Goal: Communication & Community: Answer question/provide support

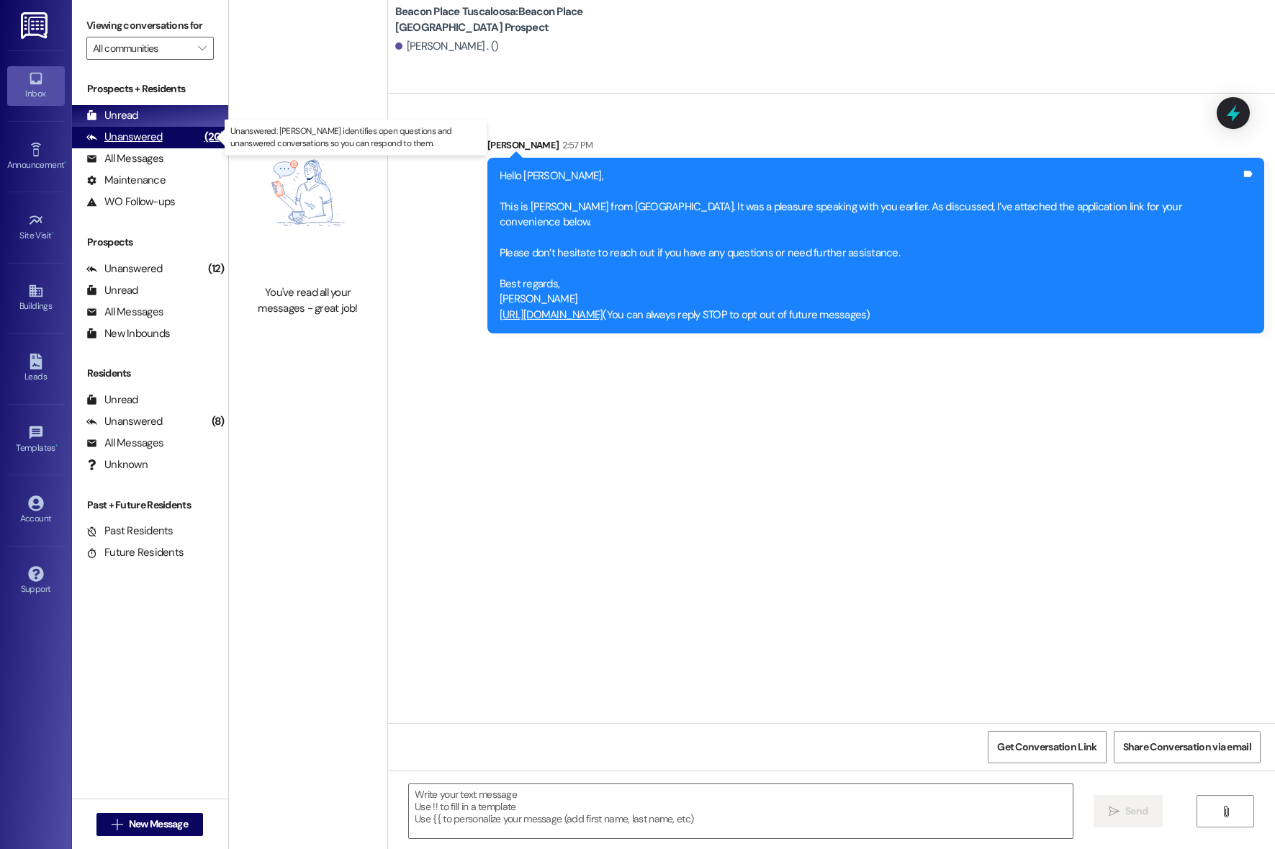
click at [160, 144] on div "Unanswered" at bounding box center [124, 137] width 76 height 15
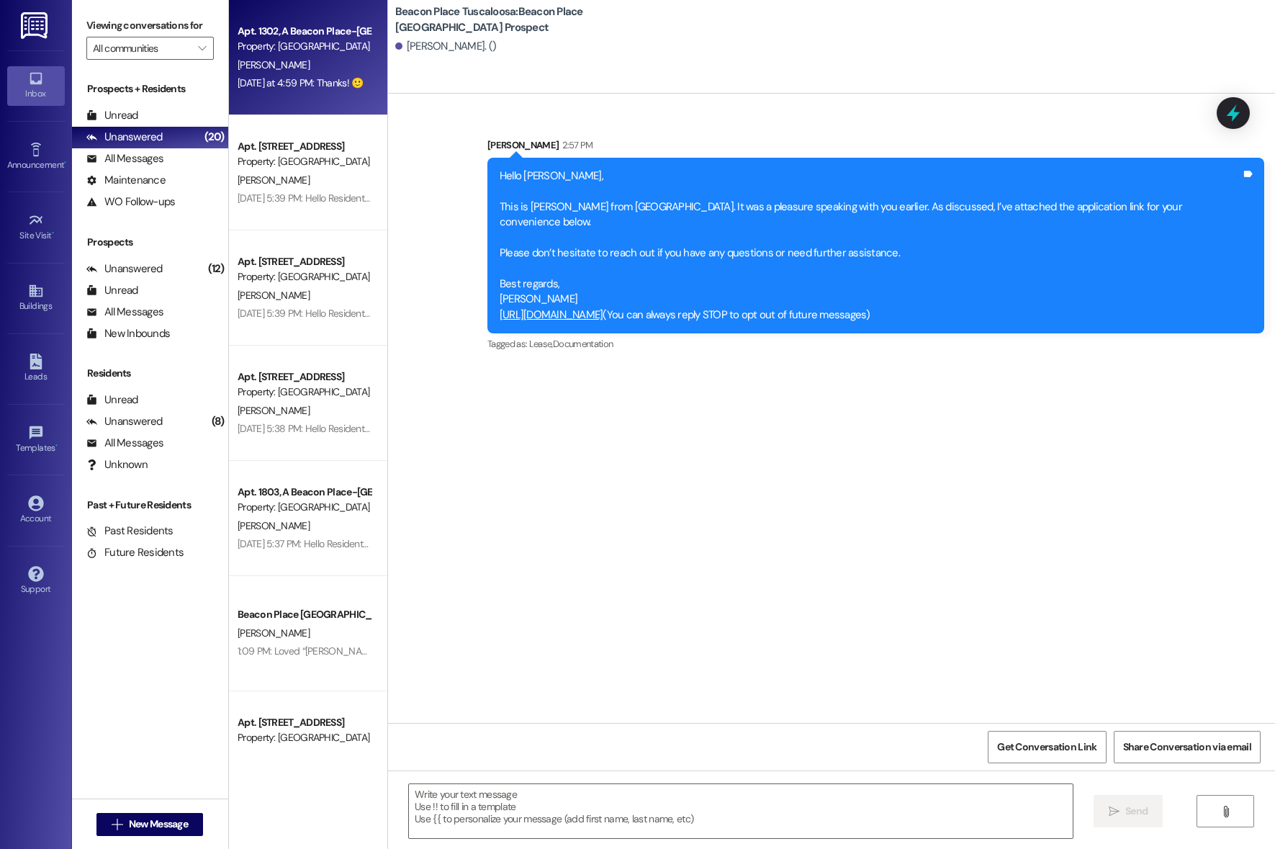
click at [251, 92] on div "Apt. 1302, A Beacon Place-[GEOGRAPHIC_DATA] Property: [GEOGRAPHIC_DATA] [GEOGRA…" at bounding box center [308, 57] width 158 height 115
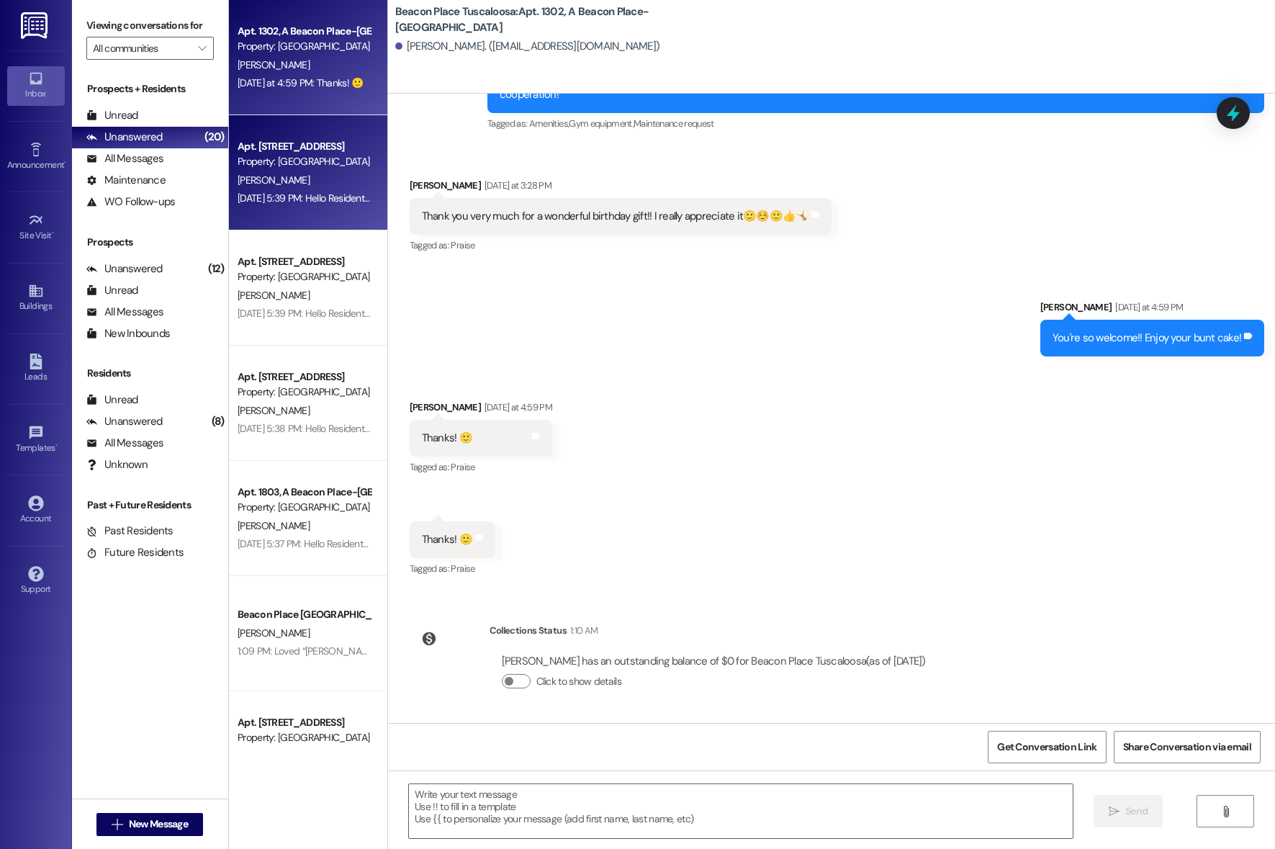
scroll to position [41754, 0]
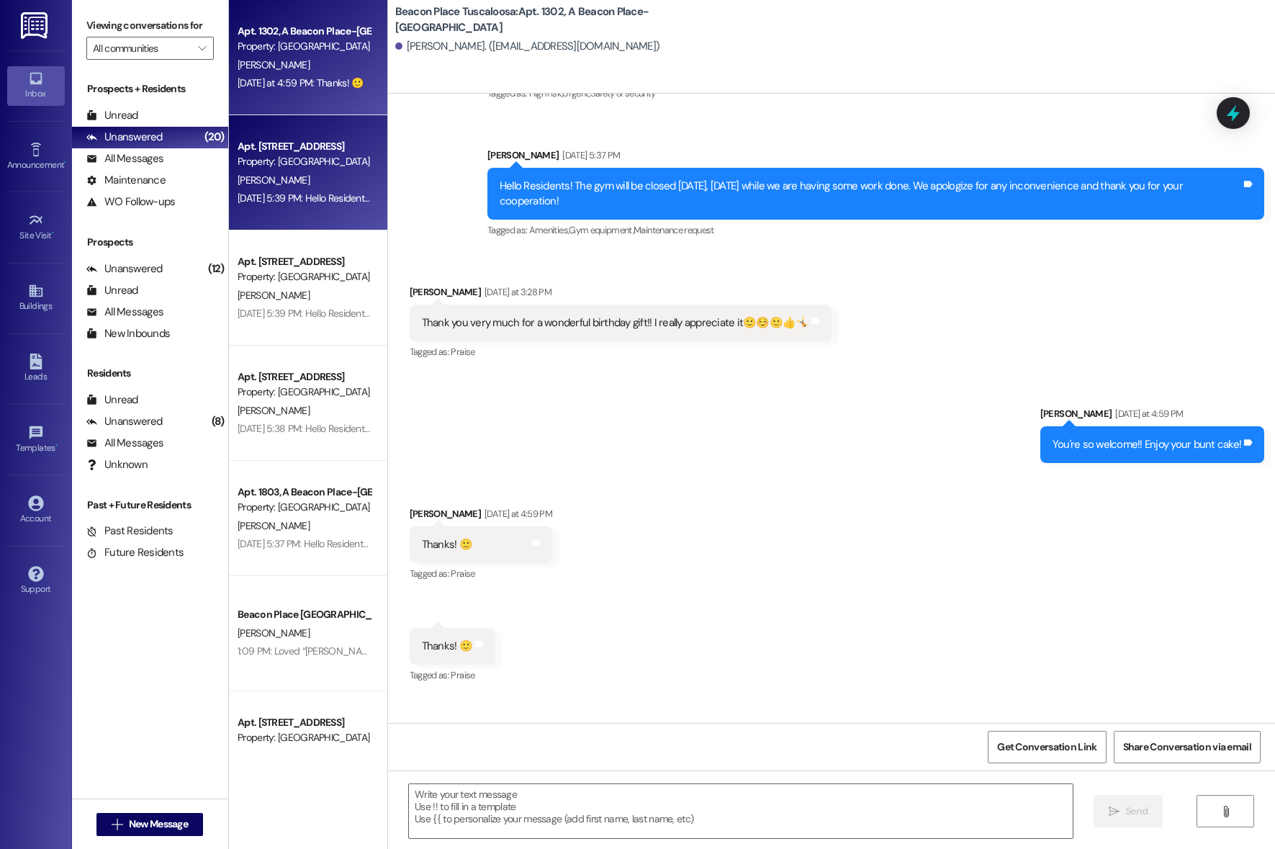
click at [258, 184] on span "[PERSON_NAME]" at bounding box center [274, 179] width 72 height 13
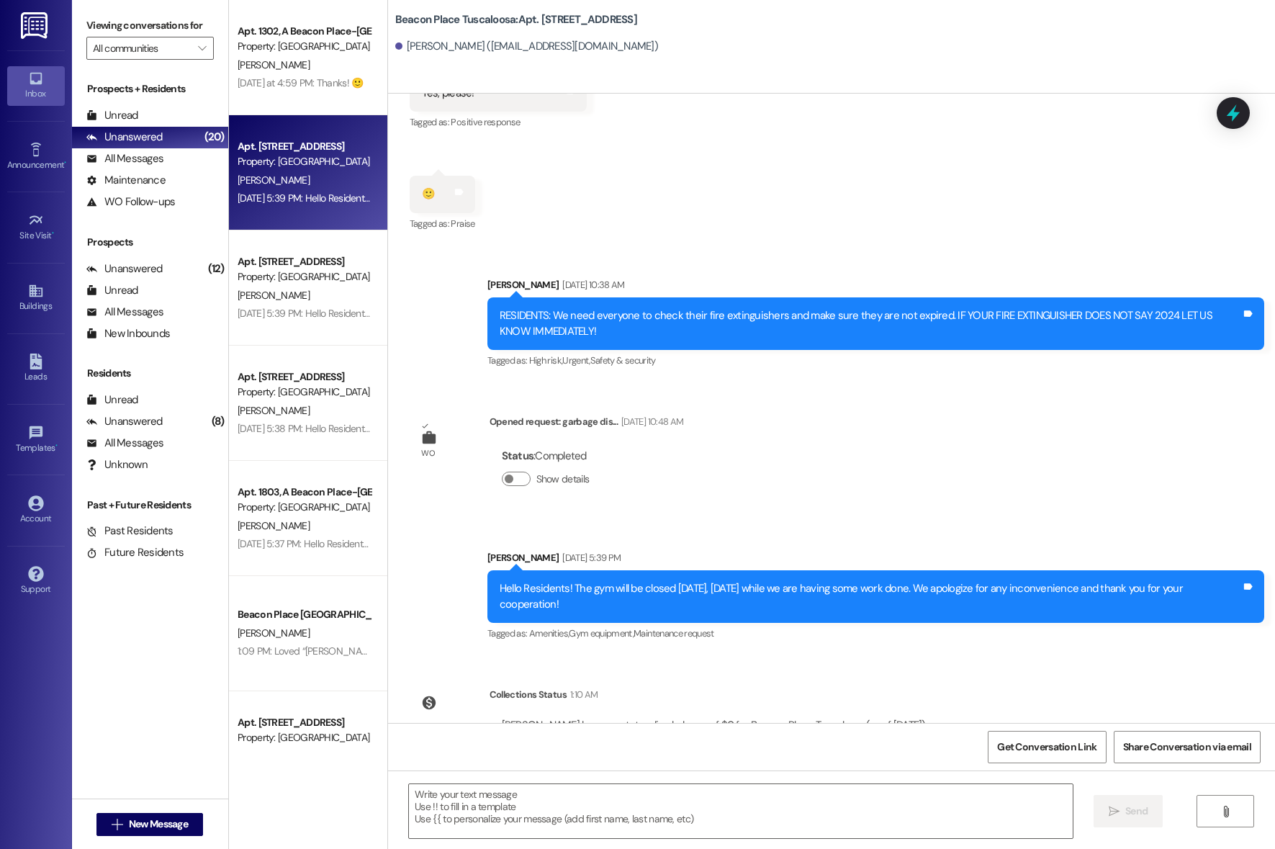
scroll to position [14537, 0]
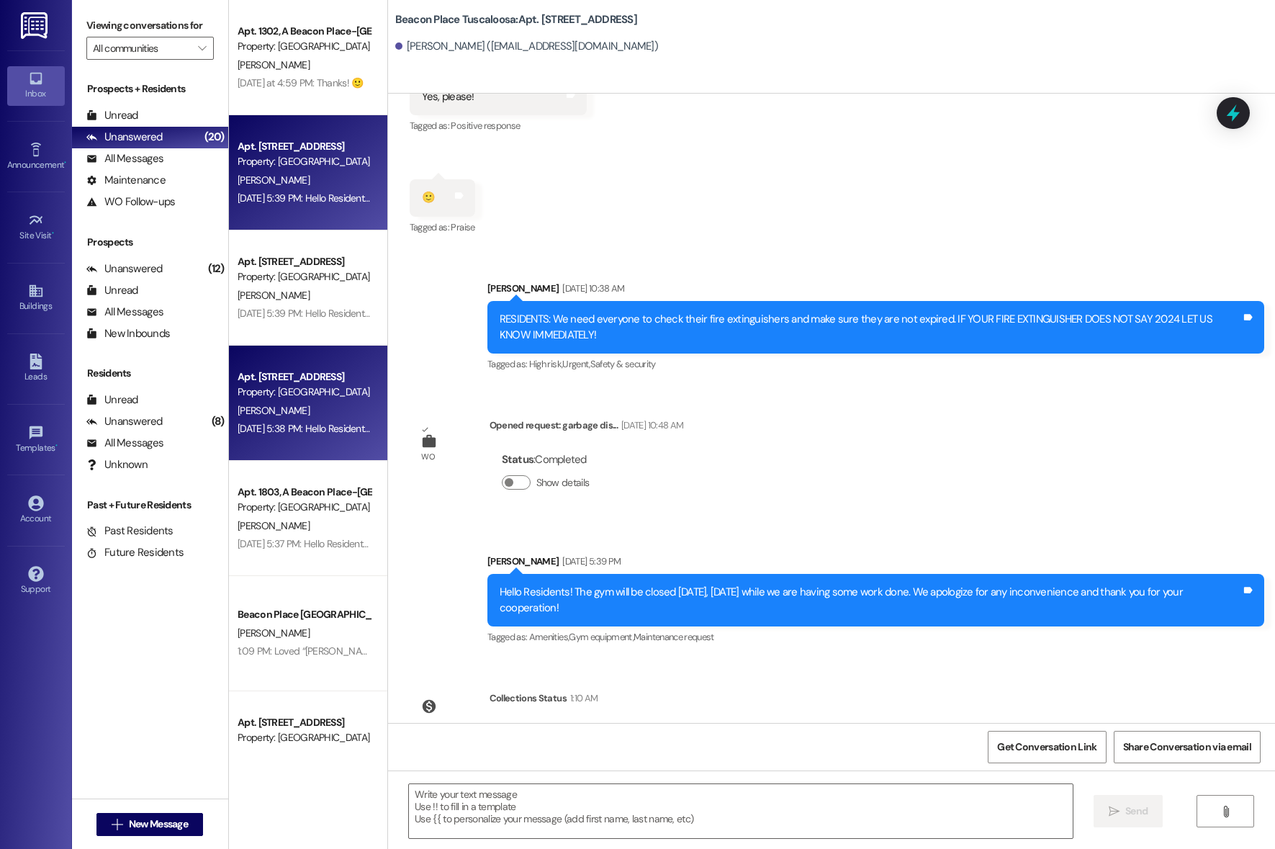
click at [244, 389] on div "Property: [GEOGRAPHIC_DATA] [GEOGRAPHIC_DATA]" at bounding box center [304, 391] width 133 height 15
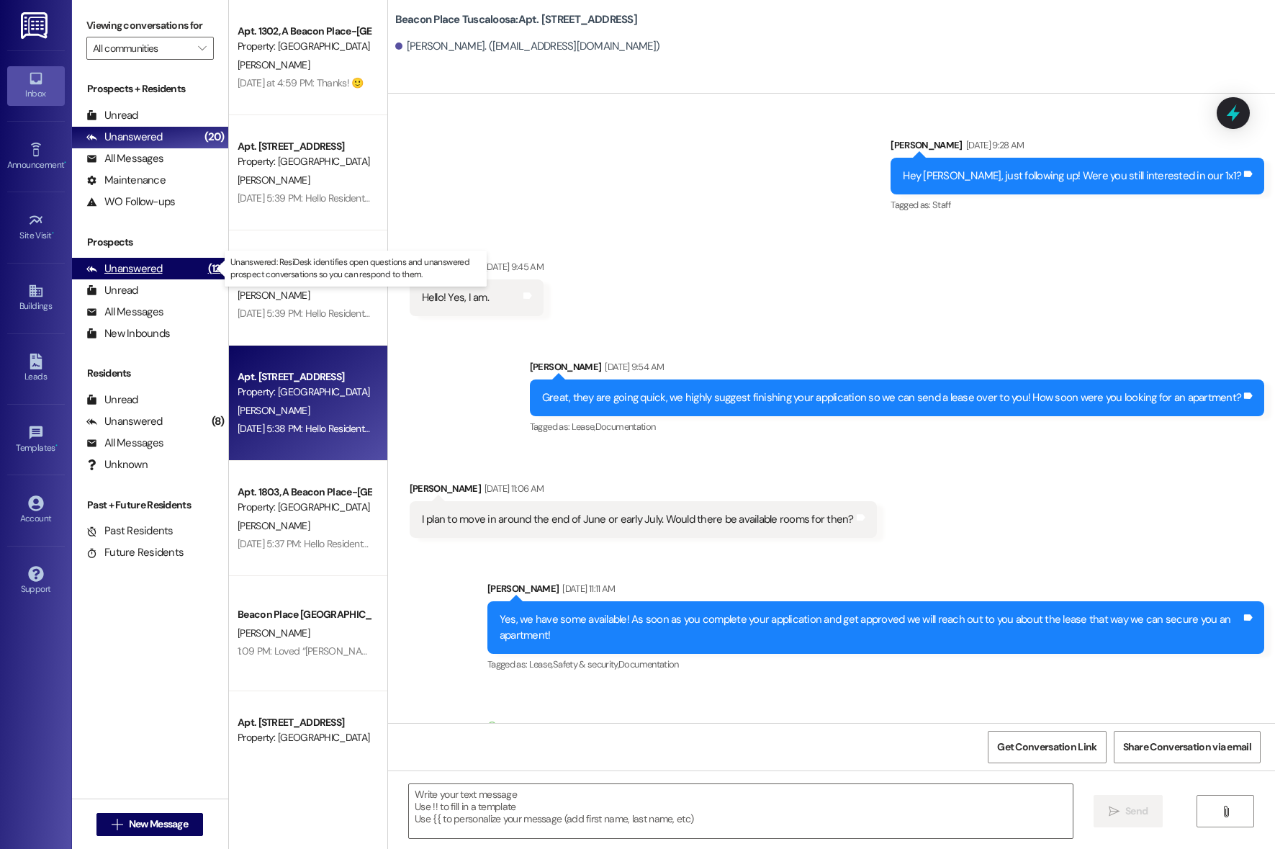
scroll to position [42105, 0]
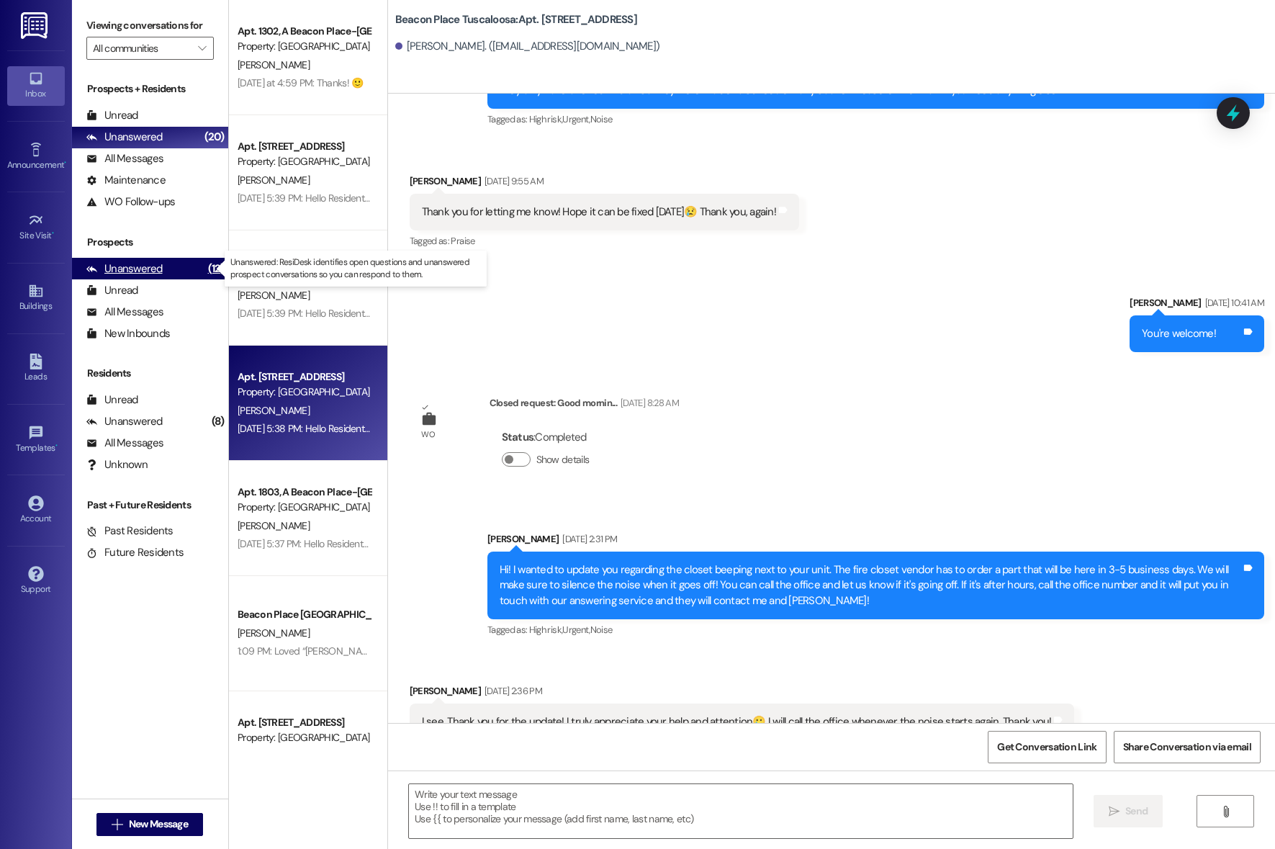
click at [183, 268] on div "Unanswered (12)" at bounding box center [150, 269] width 156 height 22
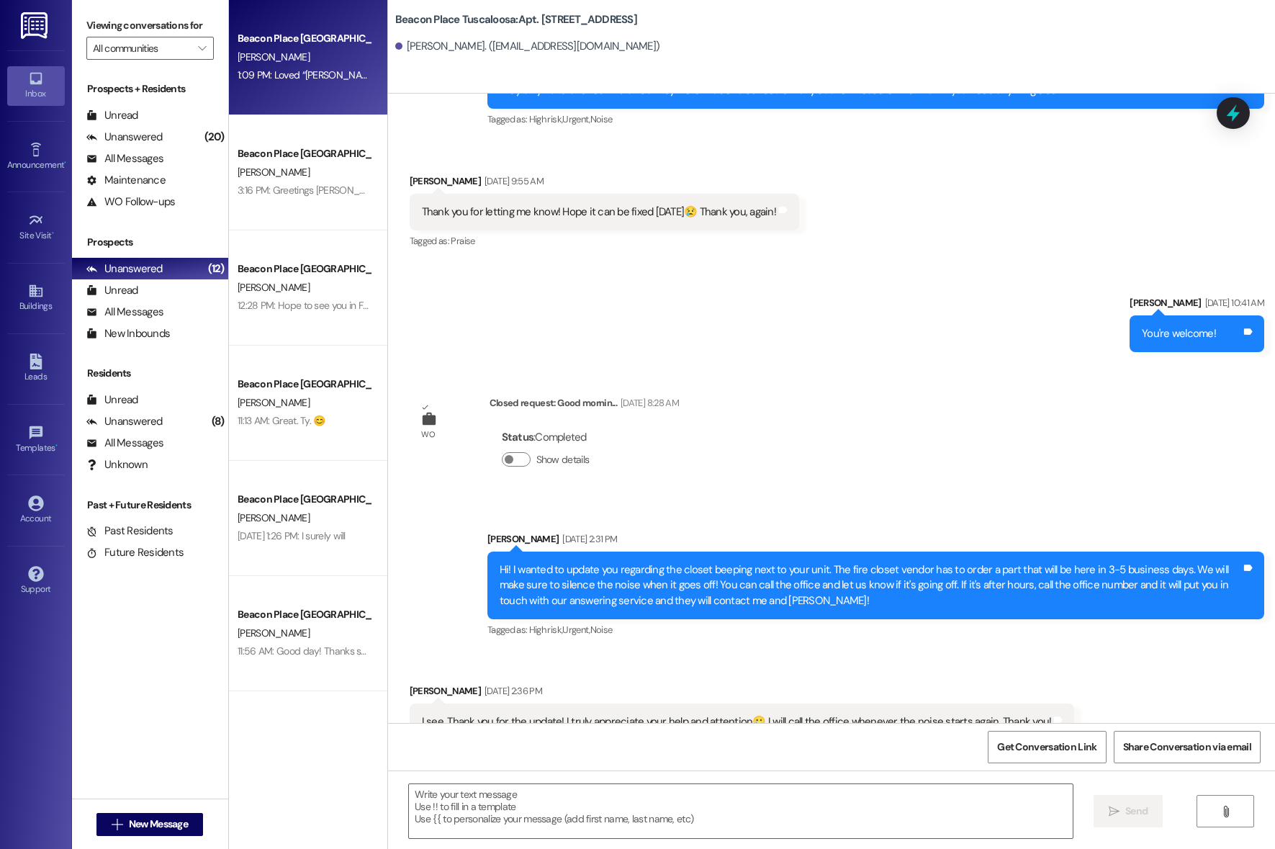
click at [293, 92] on div "Beacon Place Tuscaloosa Prospect [PERSON_NAME] 1:09 PM: Loved “[PERSON_NAME] ([…" at bounding box center [308, 57] width 158 height 115
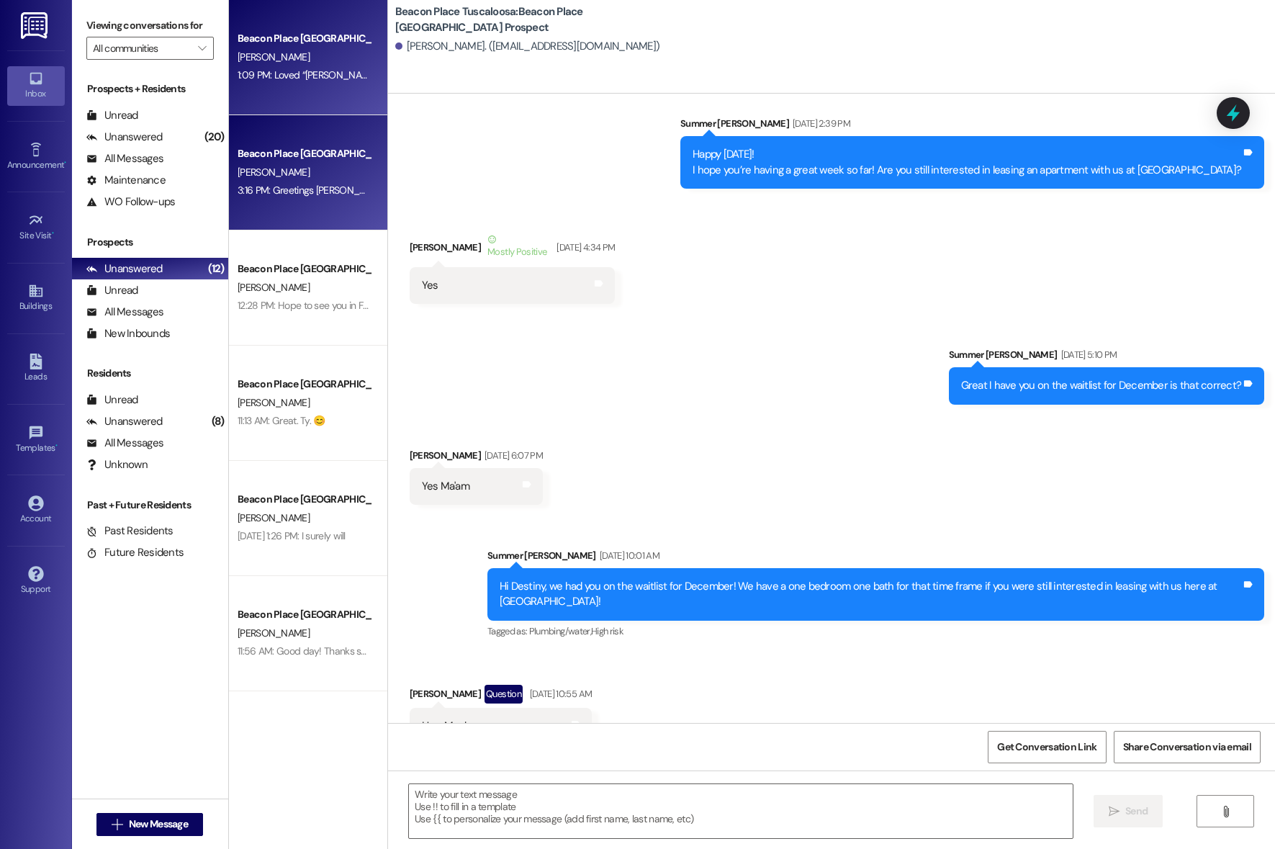
click at [272, 158] on div "Beacon Place [GEOGRAPHIC_DATA] Prospect" at bounding box center [304, 153] width 133 height 15
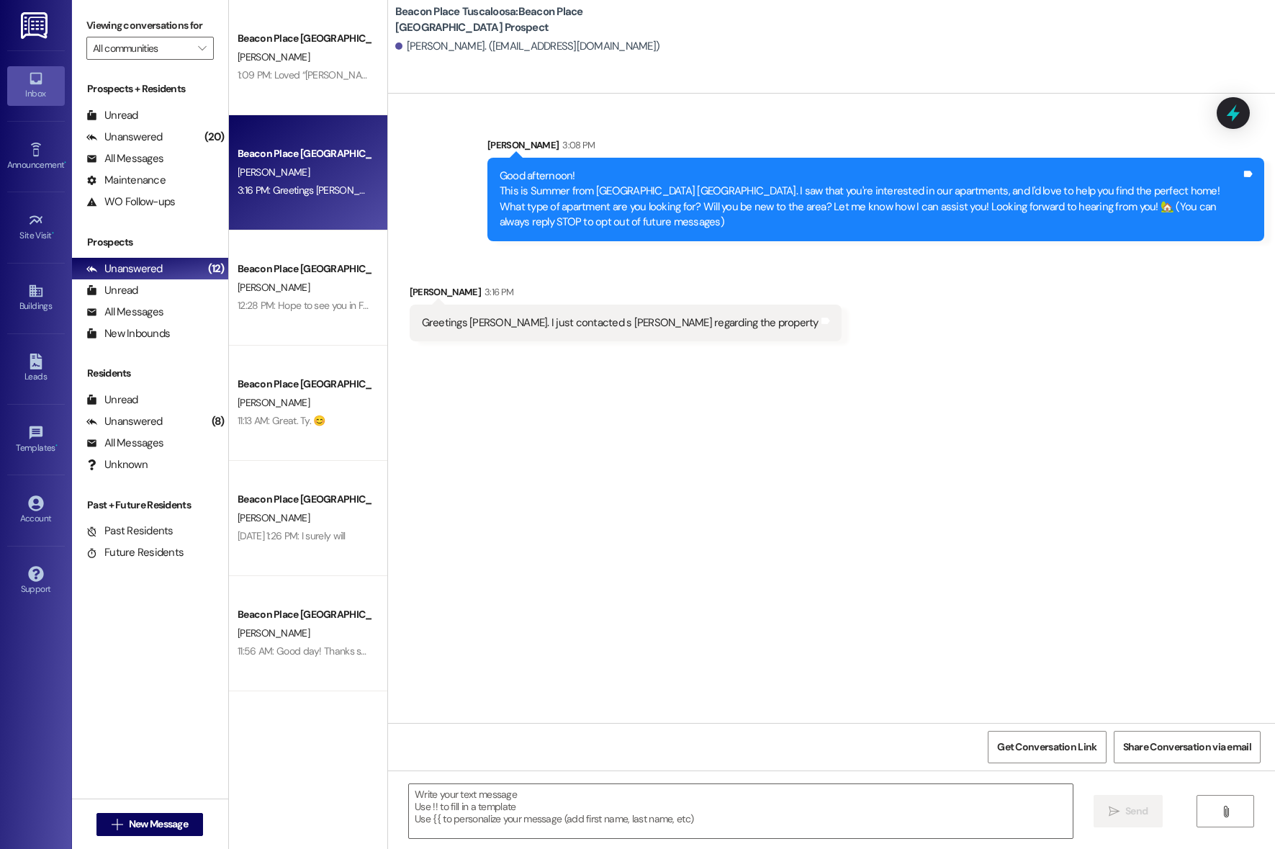
scroll to position [0, 0]
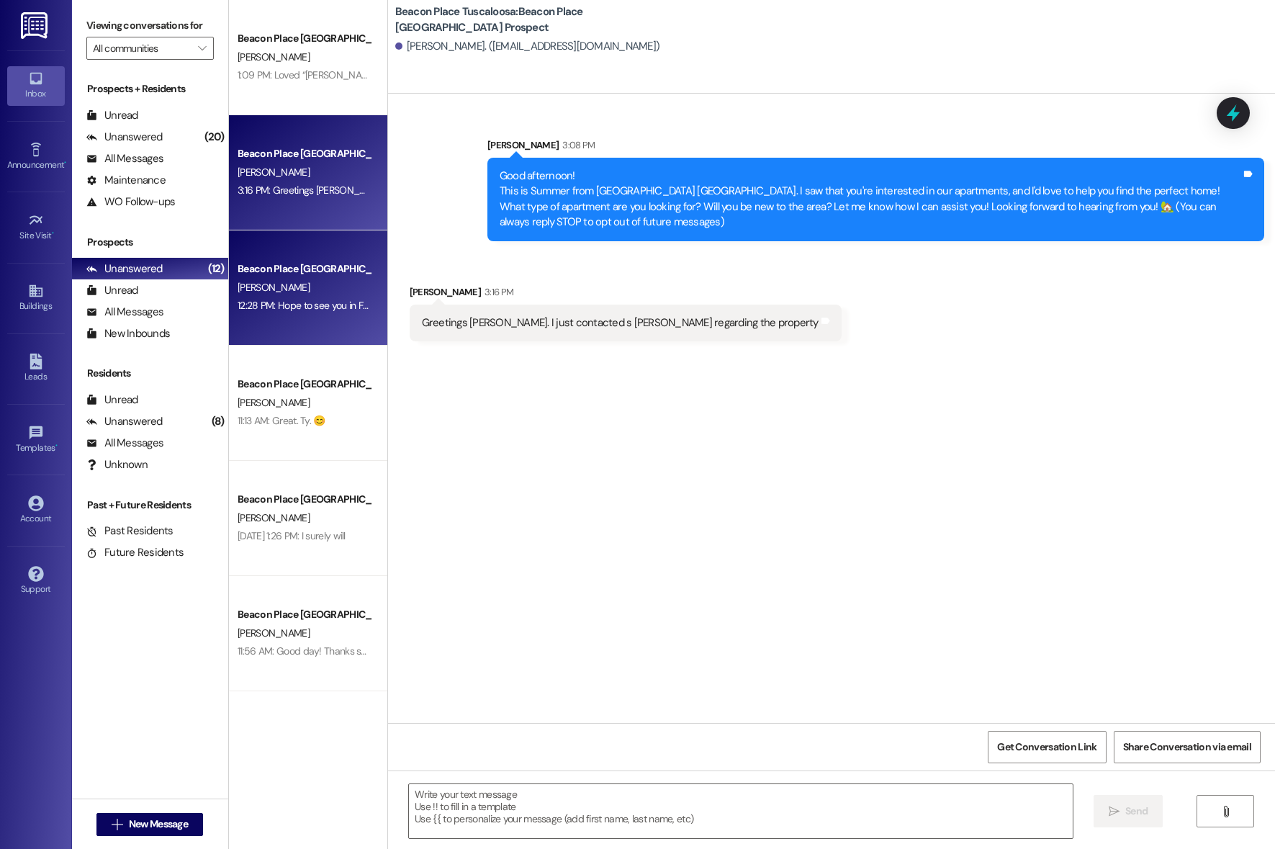
click at [283, 265] on div "Beacon Place [GEOGRAPHIC_DATA] Prospect" at bounding box center [304, 268] width 133 height 15
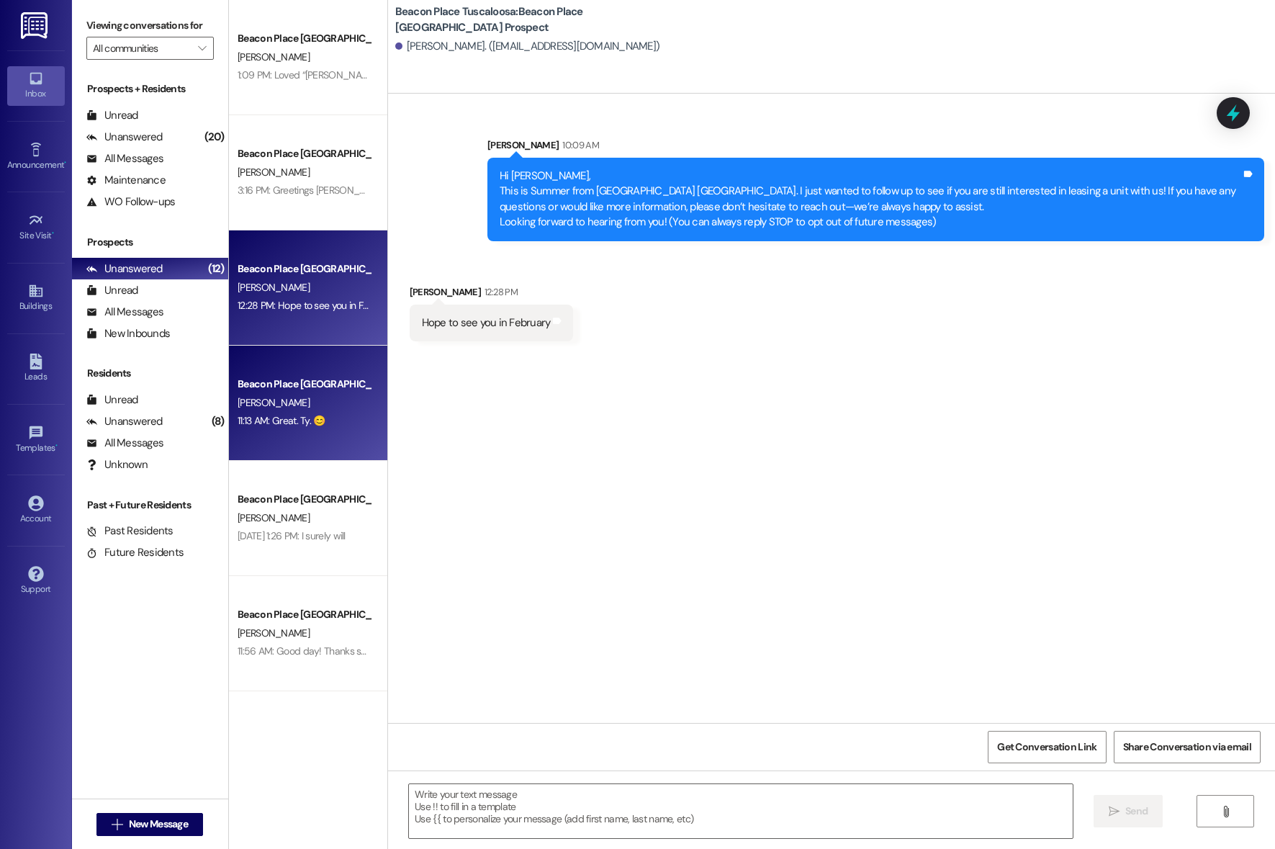
click at [265, 454] on div "Beacon Place Tuscaloosa Prospect [PERSON_NAME] 11:13 AM: Great. Ty. 😊 11:13 AM:…" at bounding box center [308, 403] width 158 height 115
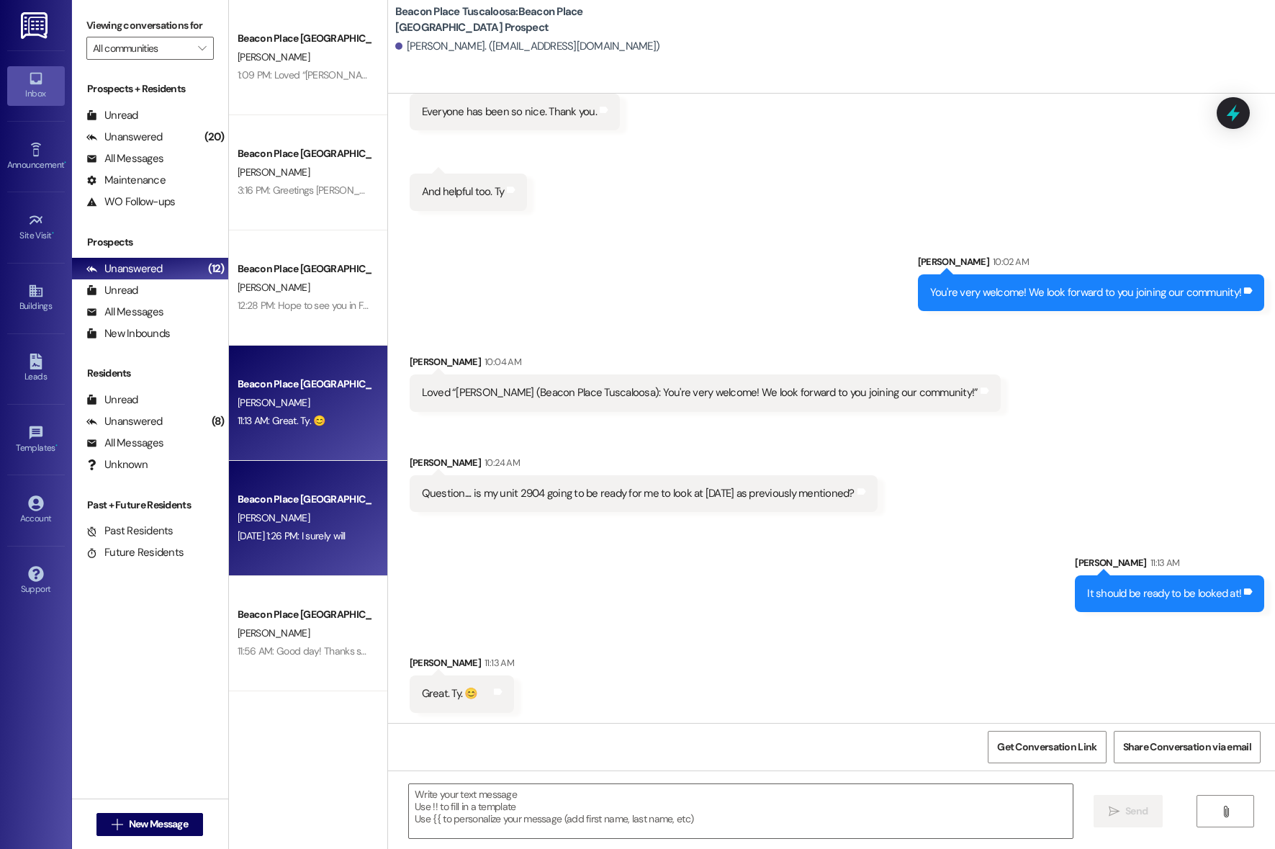
scroll to position [448, 0]
click at [276, 533] on div "[DATE] 1:26 PM: I surely will [DATE] 1:26 PM: I surely will" at bounding box center [292, 535] width 108 height 13
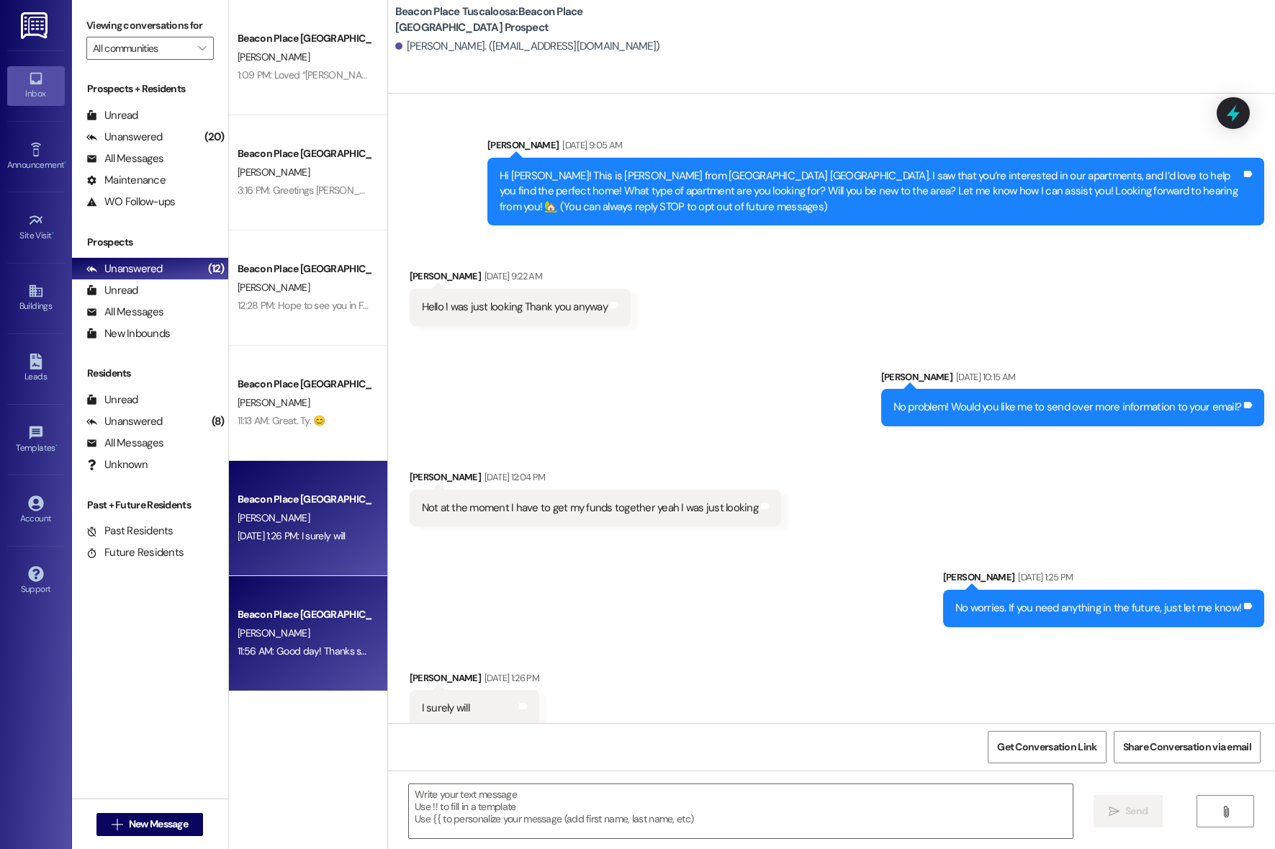
scroll to position [15, 0]
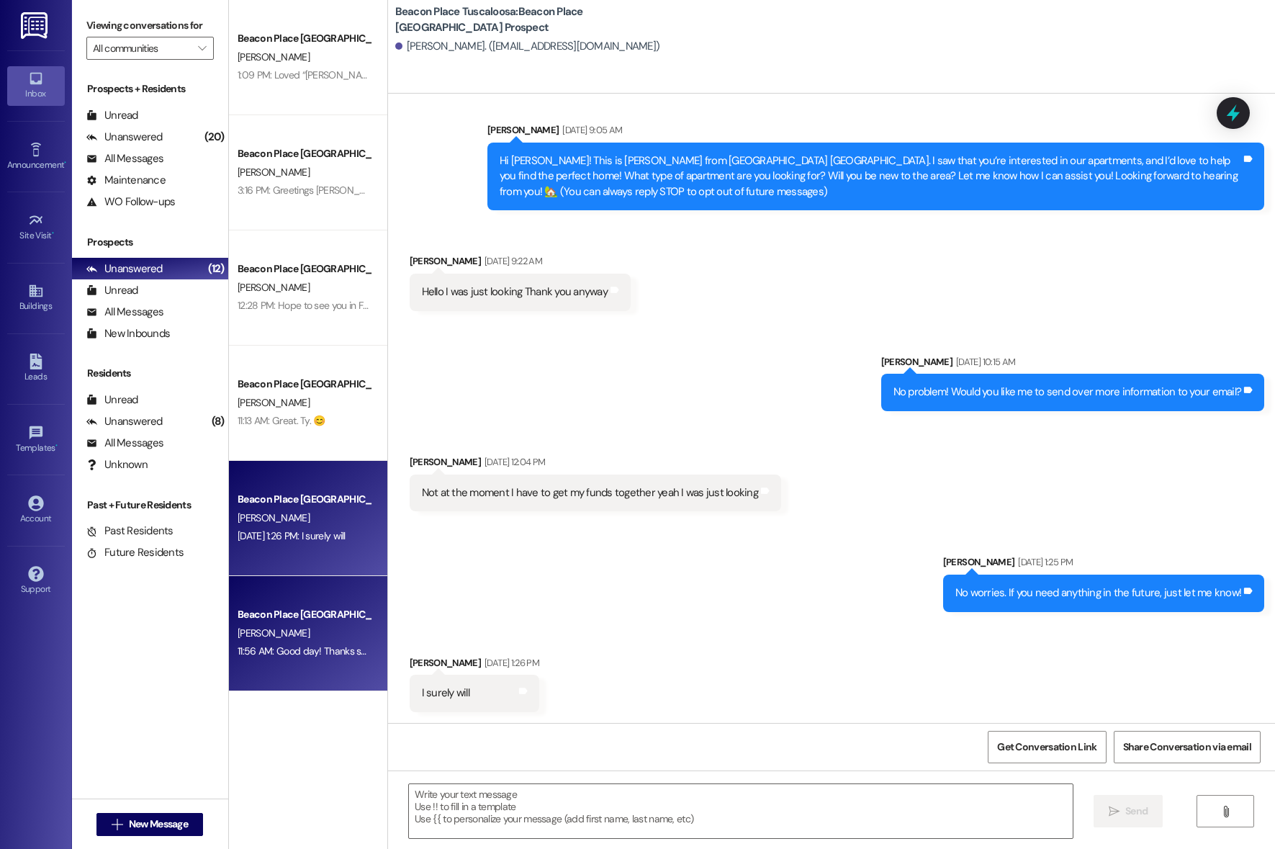
click at [263, 620] on div "Beacon Place [GEOGRAPHIC_DATA] Prospect" at bounding box center [304, 614] width 133 height 15
